Goal: Task Accomplishment & Management: Manage account settings

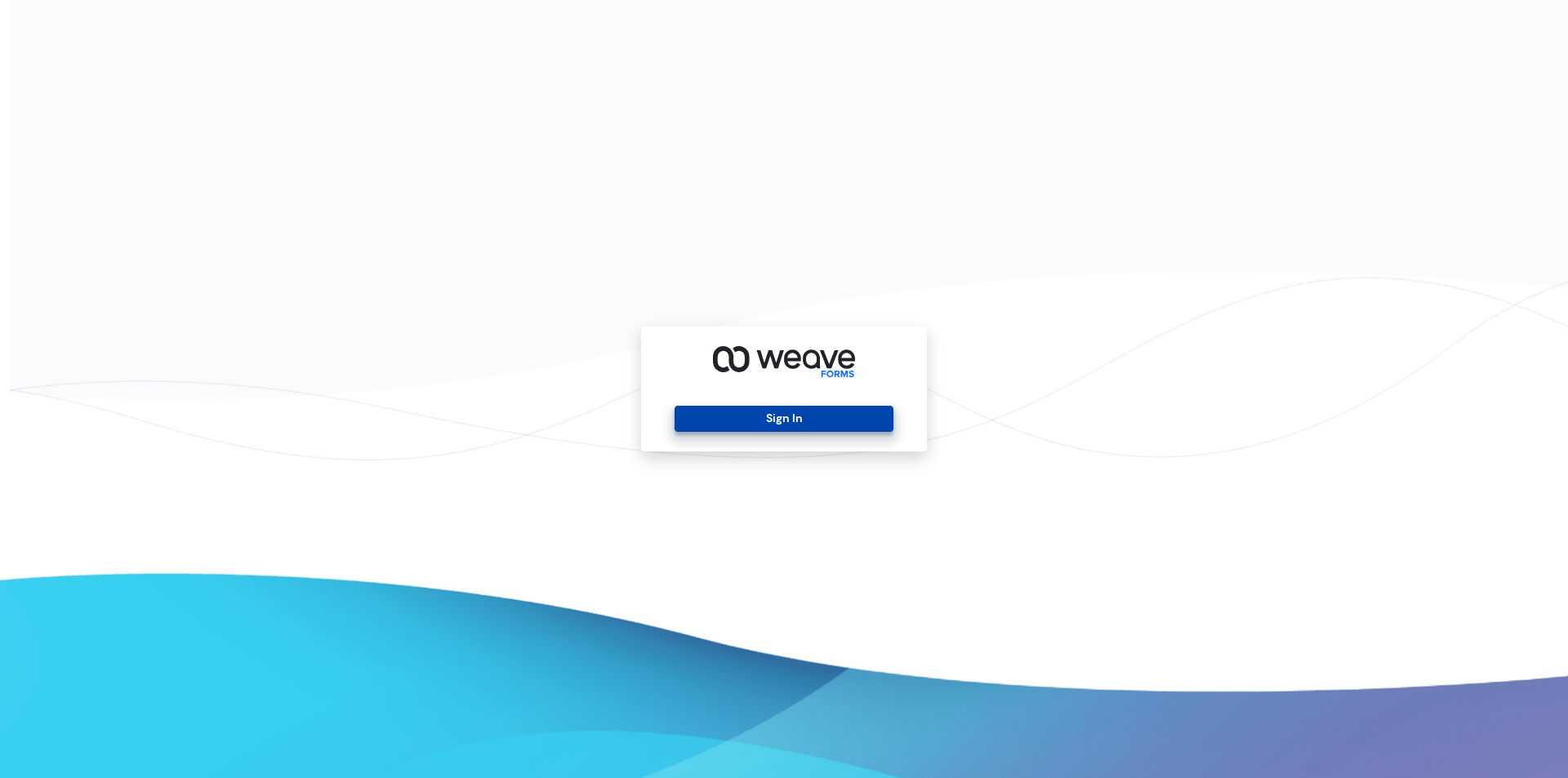
click at [759, 423] on button "Sign In" at bounding box center [783, 419] width 218 height 26
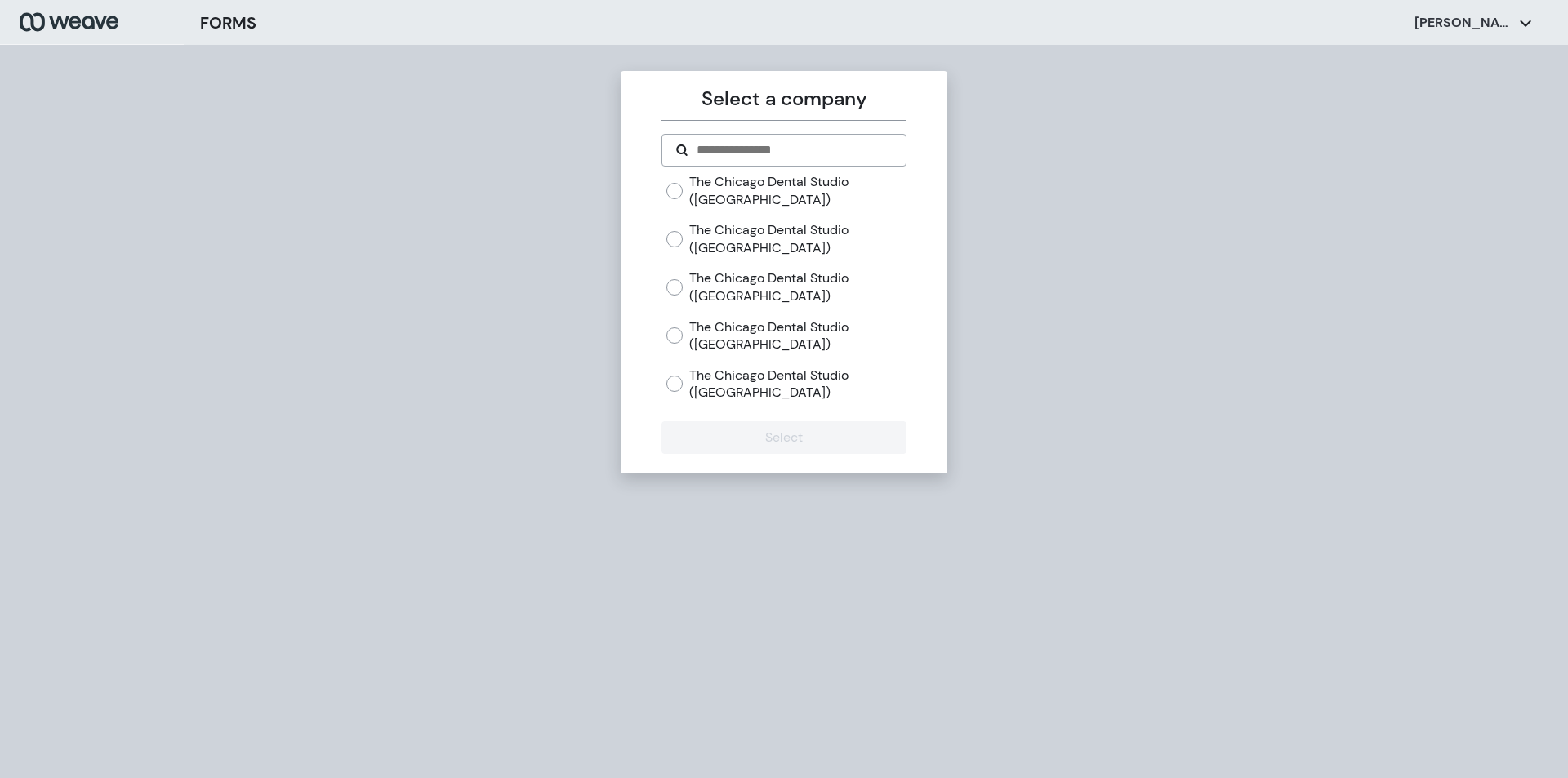
click at [665, 231] on div "The Chicago Dental Studio ([GEOGRAPHIC_DATA]) The [GEOGRAPHIC_DATA] ([GEOGRAPHI…" at bounding box center [783, 294] width 245 height 242
click at [783, 439] on button "Select" at bounding box center [783, 438] width 245 height 33
